Goal: Entertainment & Leisure: Consume media (video, audio)

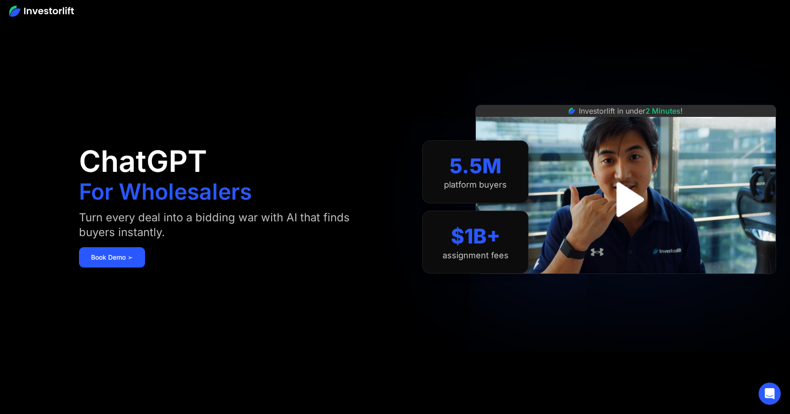
click at [627, 188] on img "open lightbox" at bounding box center [626, 199] width 62 height 62
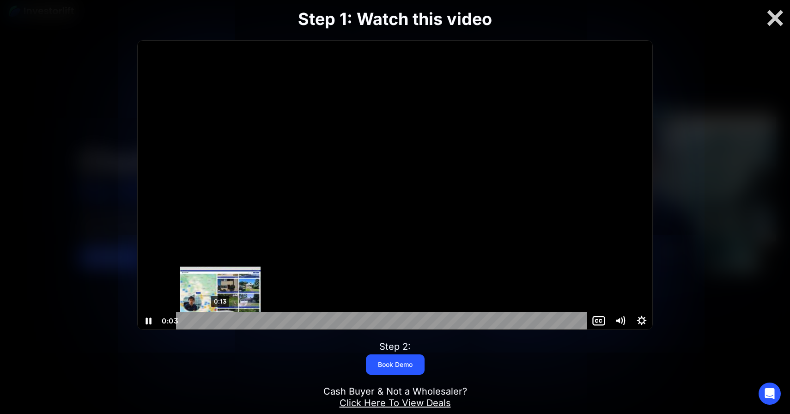
click at [220, 319] on div "0:13" at bounding box center [383, 321] width 398 height 18
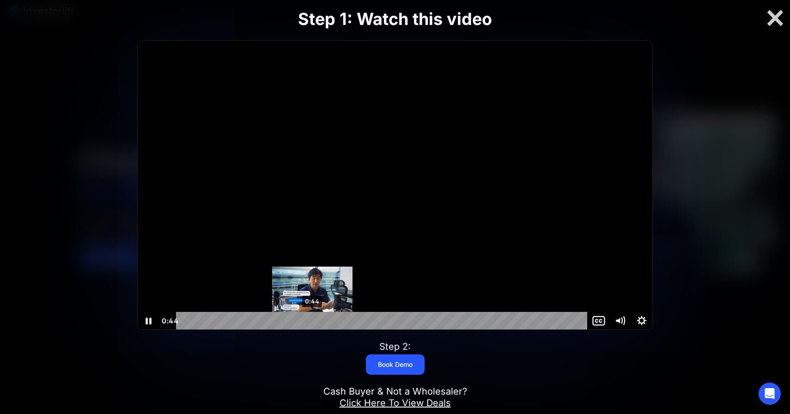
click at [312, 321] on div "0:44" at bounding box center [383, 321] width 398 height 18
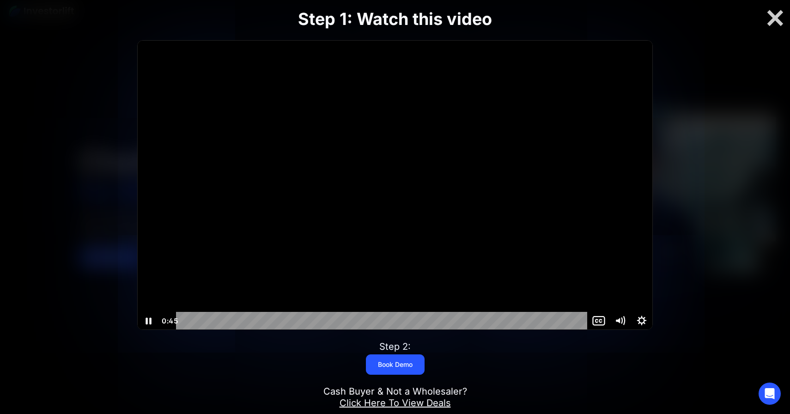
click at [334, 155] on div at bounding box center [395, 186] width 515 height 290
click at [328, 134] on div at bounding box center [395, 186] width 515 height 290
click at [329, 134] on div at bounding box center [395, 186] width 515 height 290
click at [329, 320] on div "0:50" at bounding box center [383, 321] width 398 height 18
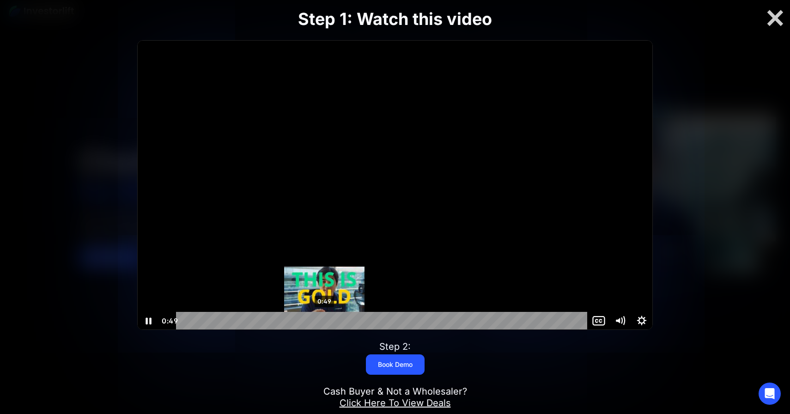
click at [324, 320] on div "0:49" at bounding box center [383, 321] width 398 height 18
click at [322, 323] on div "0:48" at bounding box center [383, 321] width 398 height 18
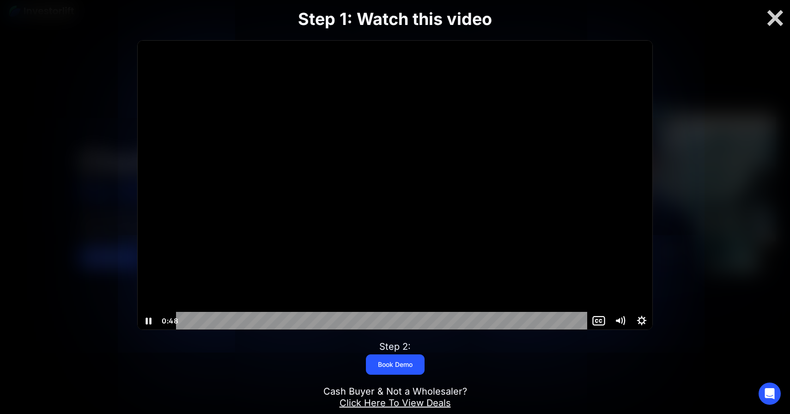
click at [272, 148] on div at bounding box center [395, 186] width 515 height 290
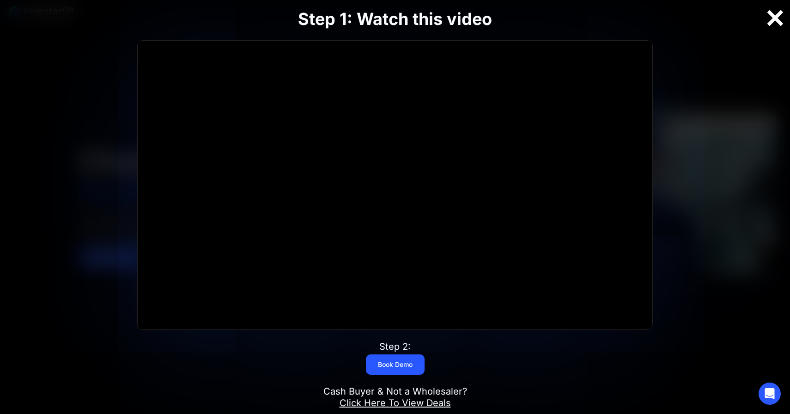
click at [773, 19] on div at bounding box center [776, 17] width 30 height 19
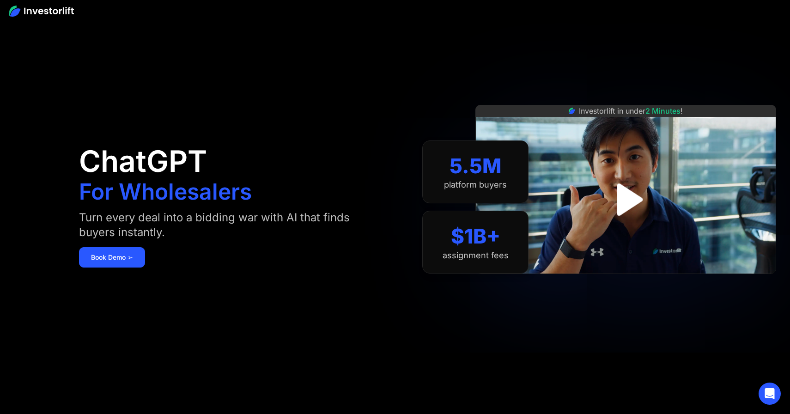
click at [628, 195] on img "open lightbox" at bounding box center [626, 200] width 59 height 59
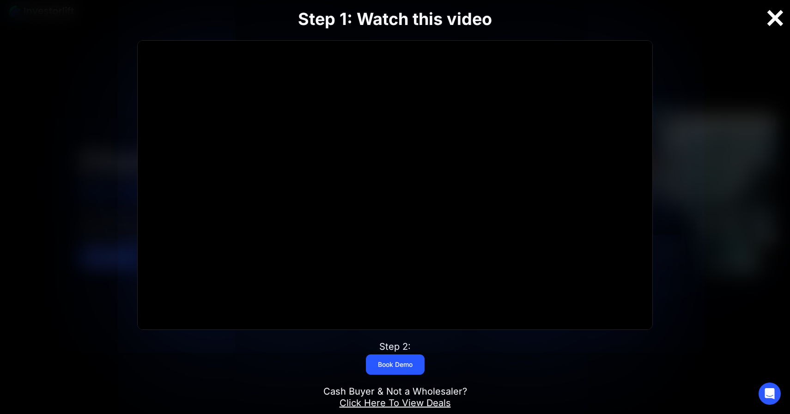
click at [773, 14] on div at bounding box center [776, 17] width 30 height 19
